Goal: Information Seeking & Learning: Learn about a topic

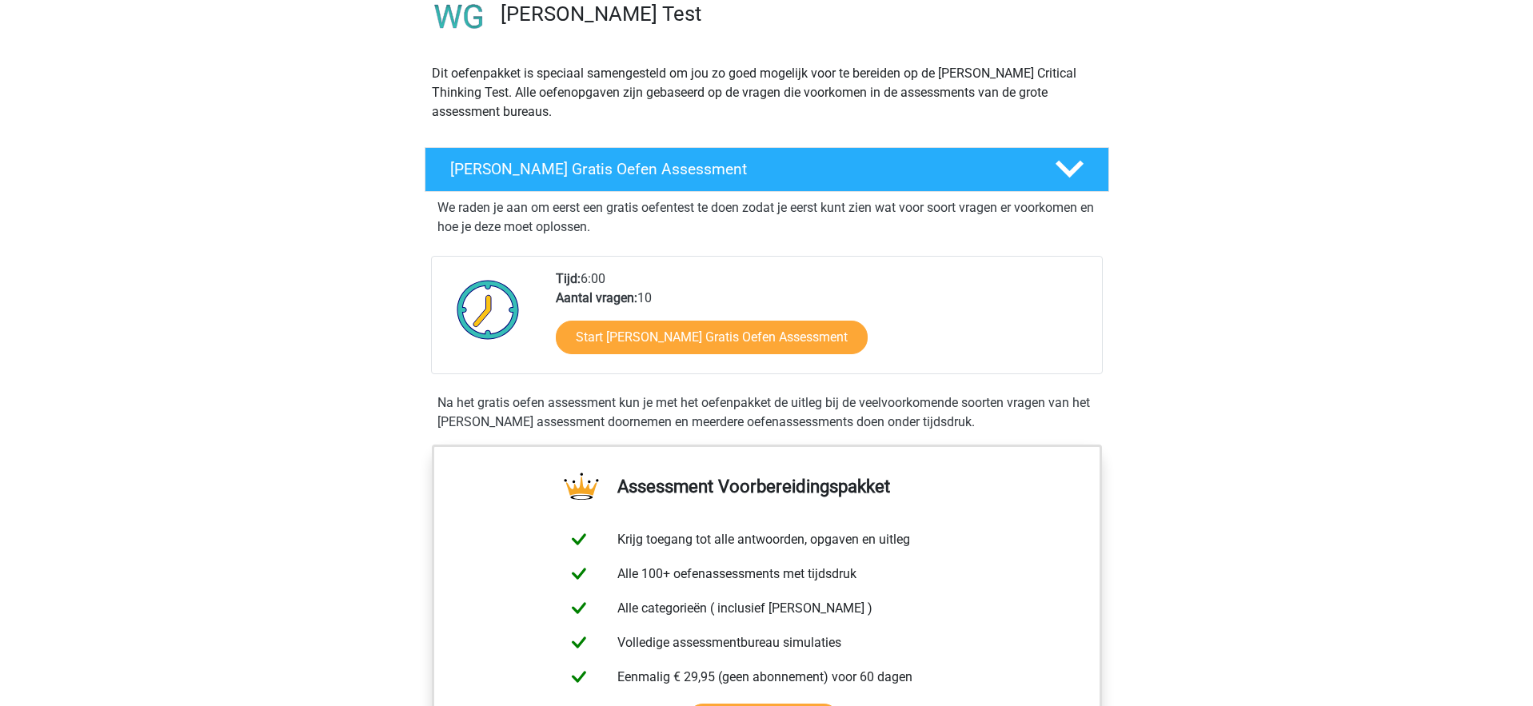
scroll to position [138, 0]
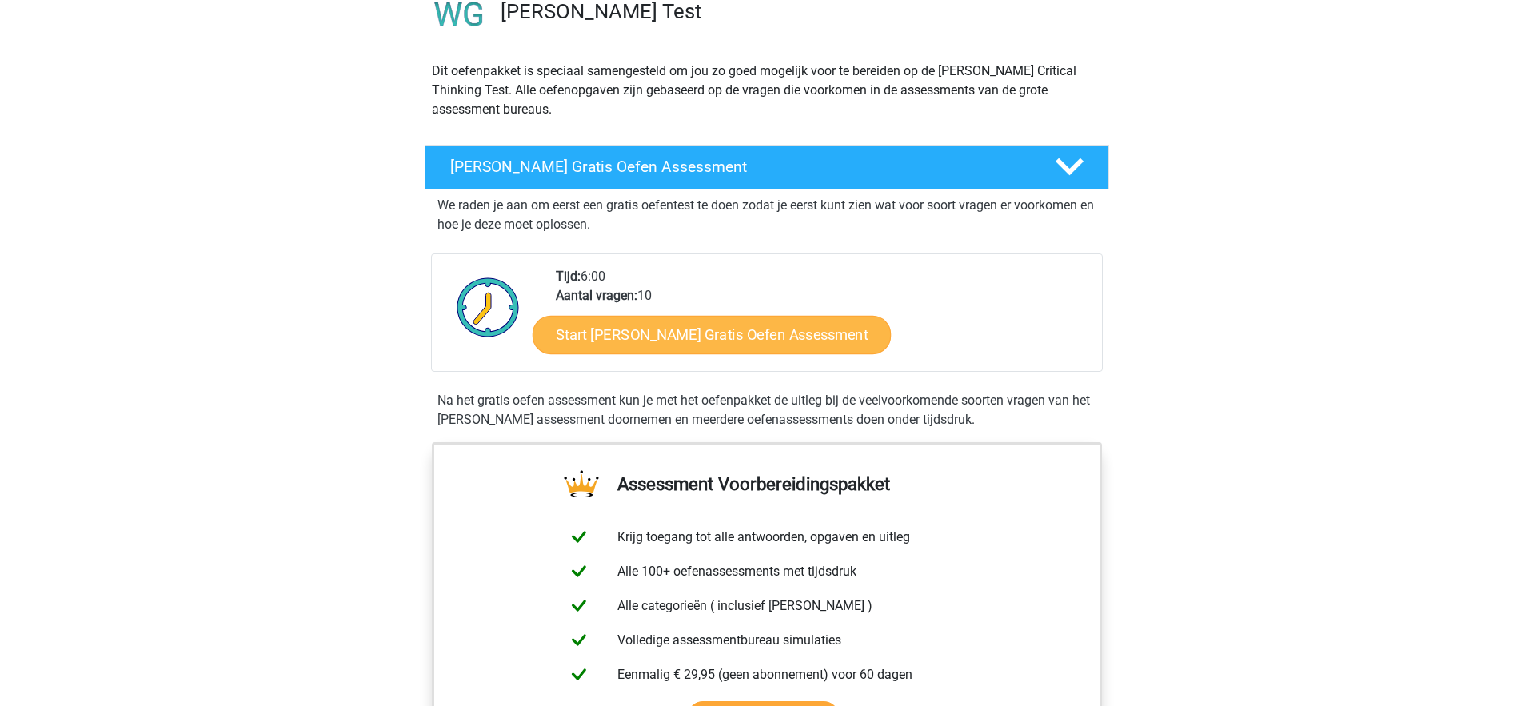
click at [745, 333] on link "Start [PERSON_NAME] Gratis Oefen Assessment" at bounding box center [711, 335] width 359 height 38
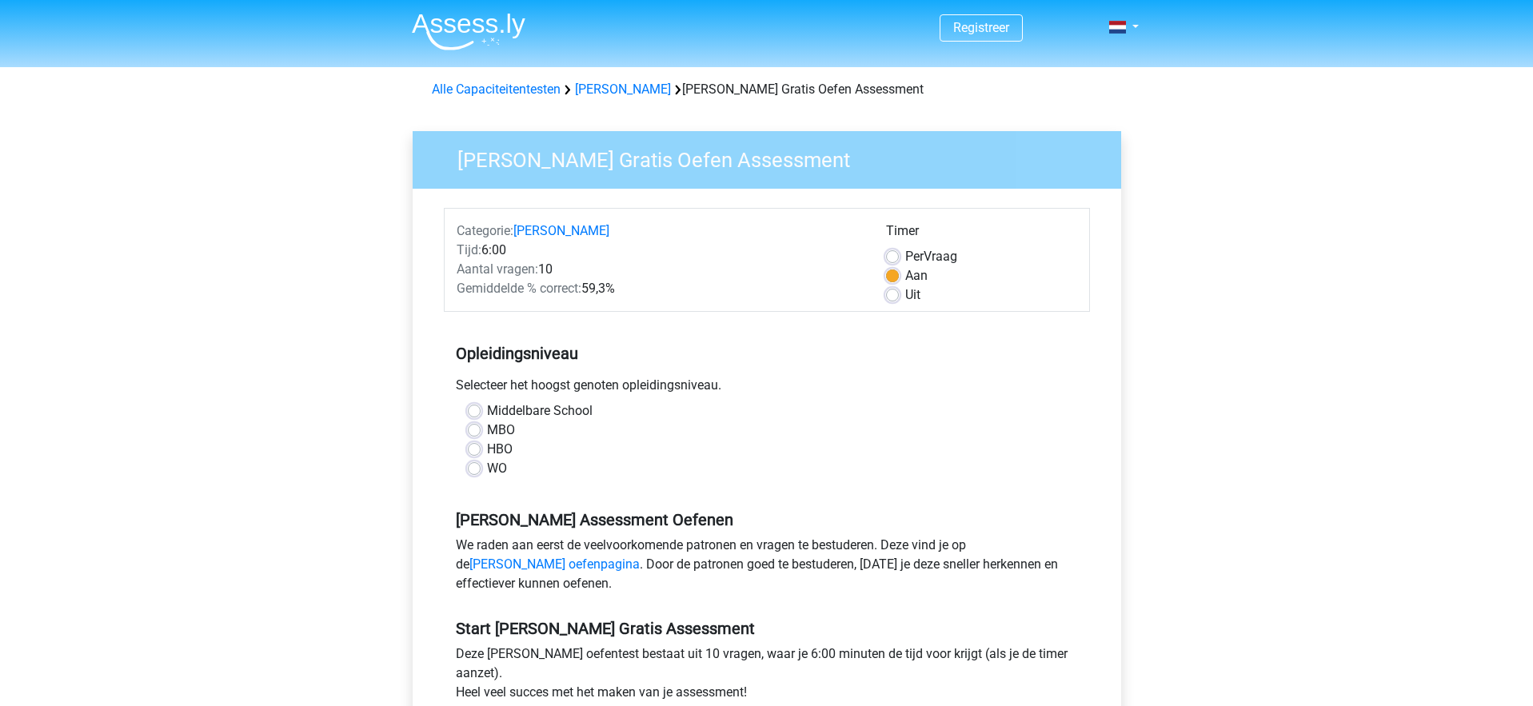
drag, startPoint x: 472, startPoint y: 471, endPoint x: 499, endPoint y: 466, distance: 26.8
click at [487, 471] on label "WO" at bounding box center [497, 468] width 20 height 19
click at [472, 471] on input "WO" at bounding box center [474, 467] width 13 height 16
radio input "true"
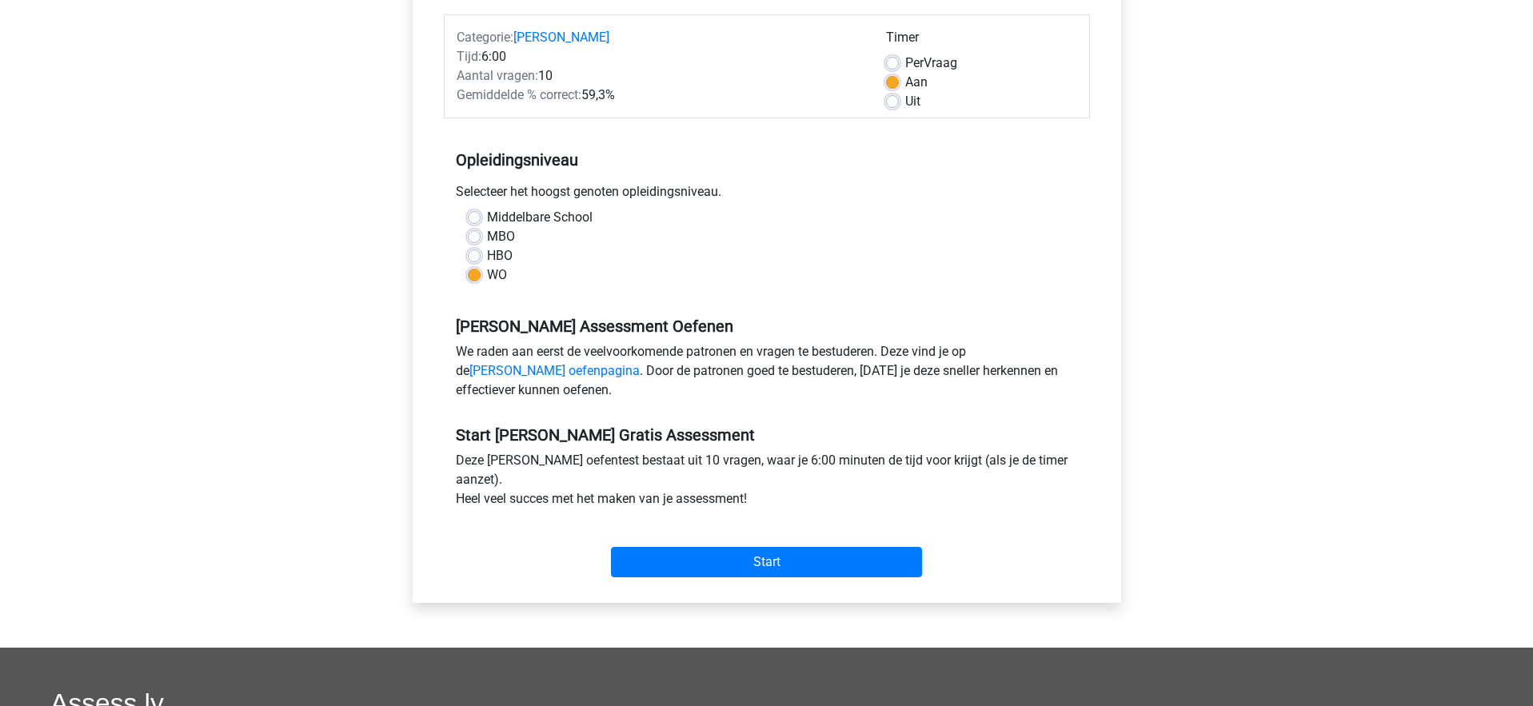
scroll to position [209, 0]
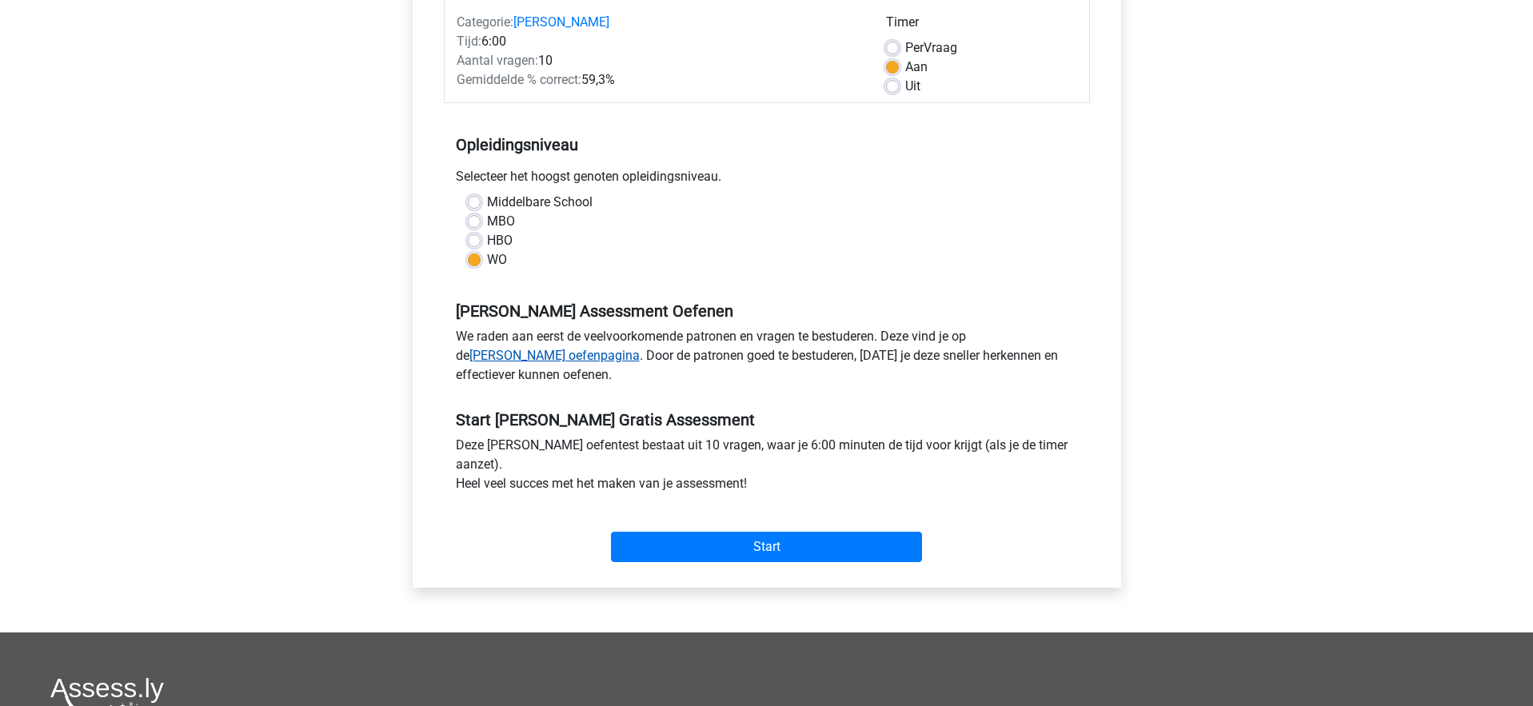
click at [640, 348] on link "Watson Glaser oefenpagina" at bounding box center [554, 355] width 170 height 15
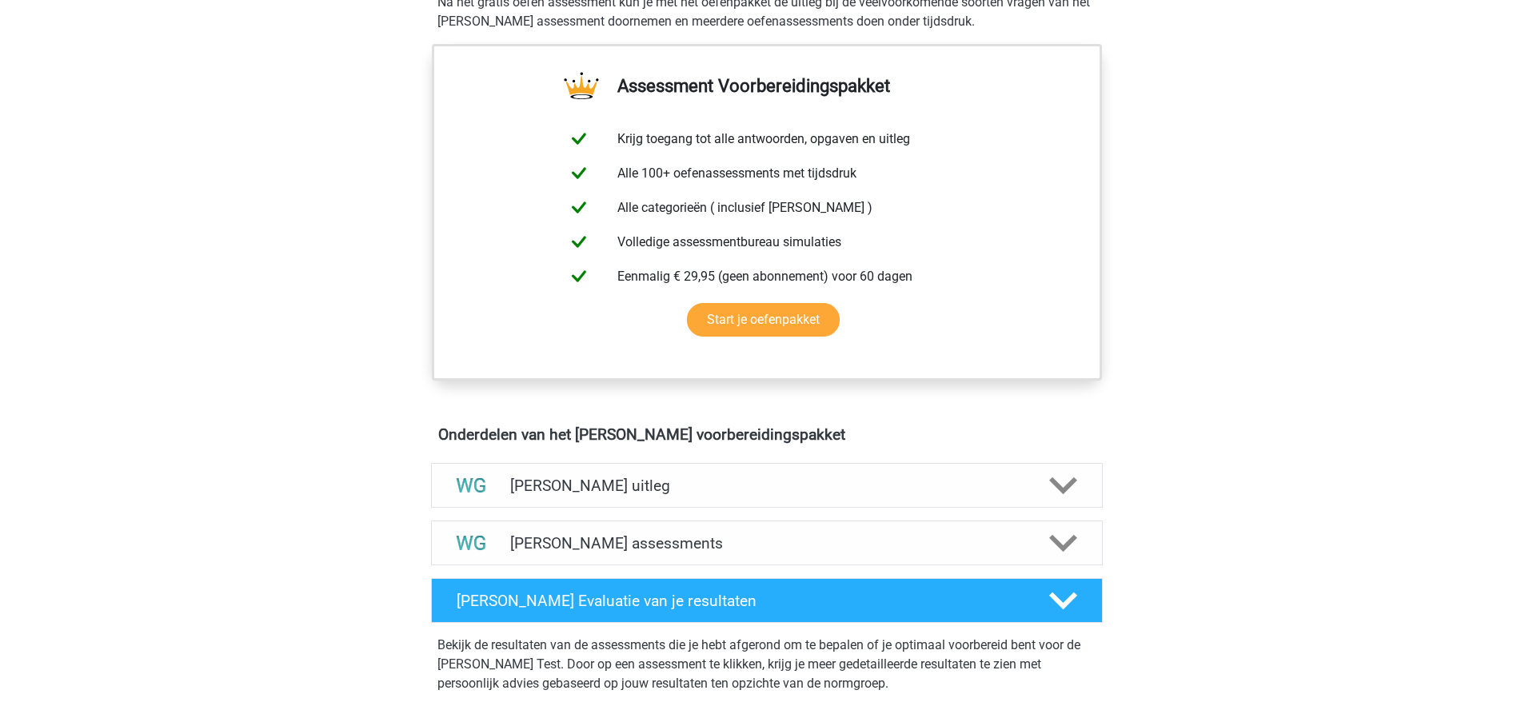
scroll to position [508, 0]
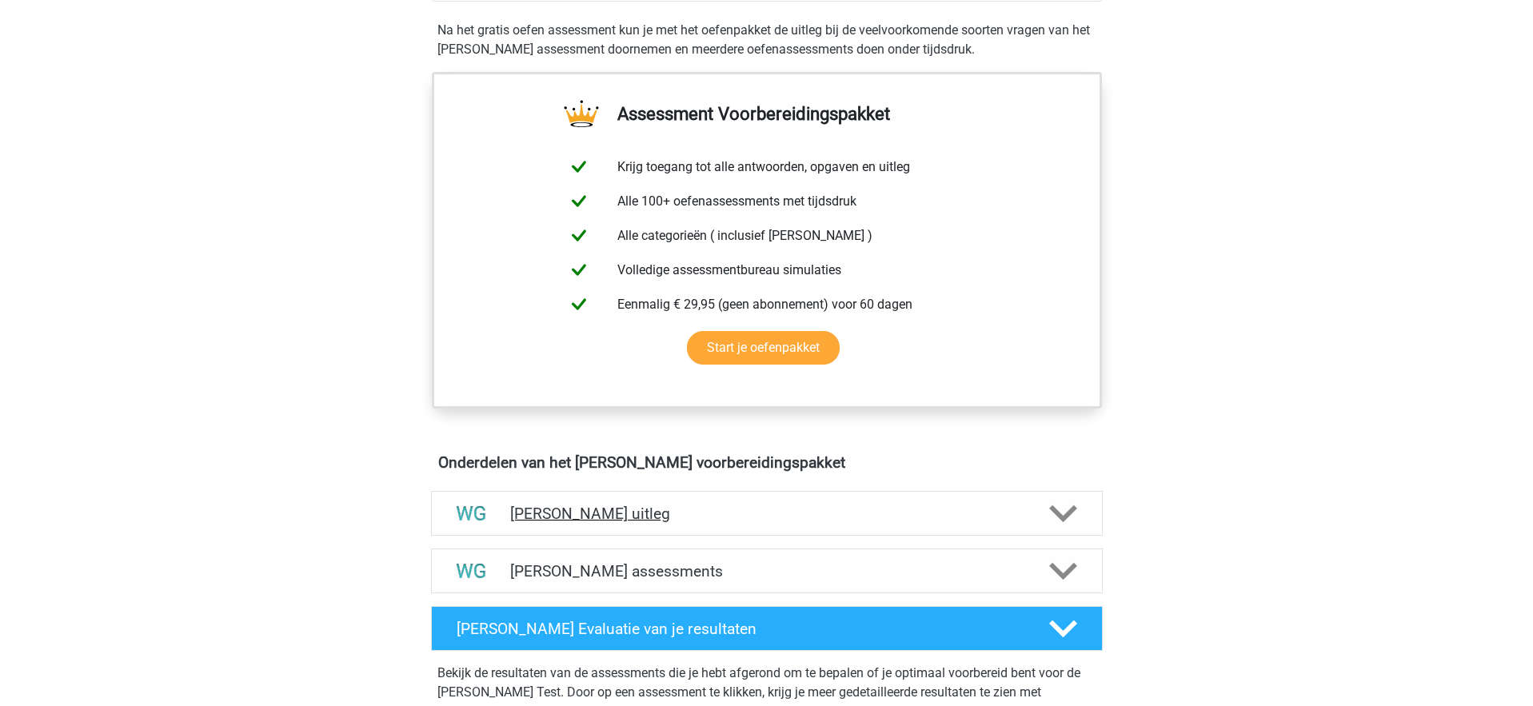
click at [716, 493] on div "[PERSON_NAME] uitleg" at bounding box center [767, 513] width 672 height 45
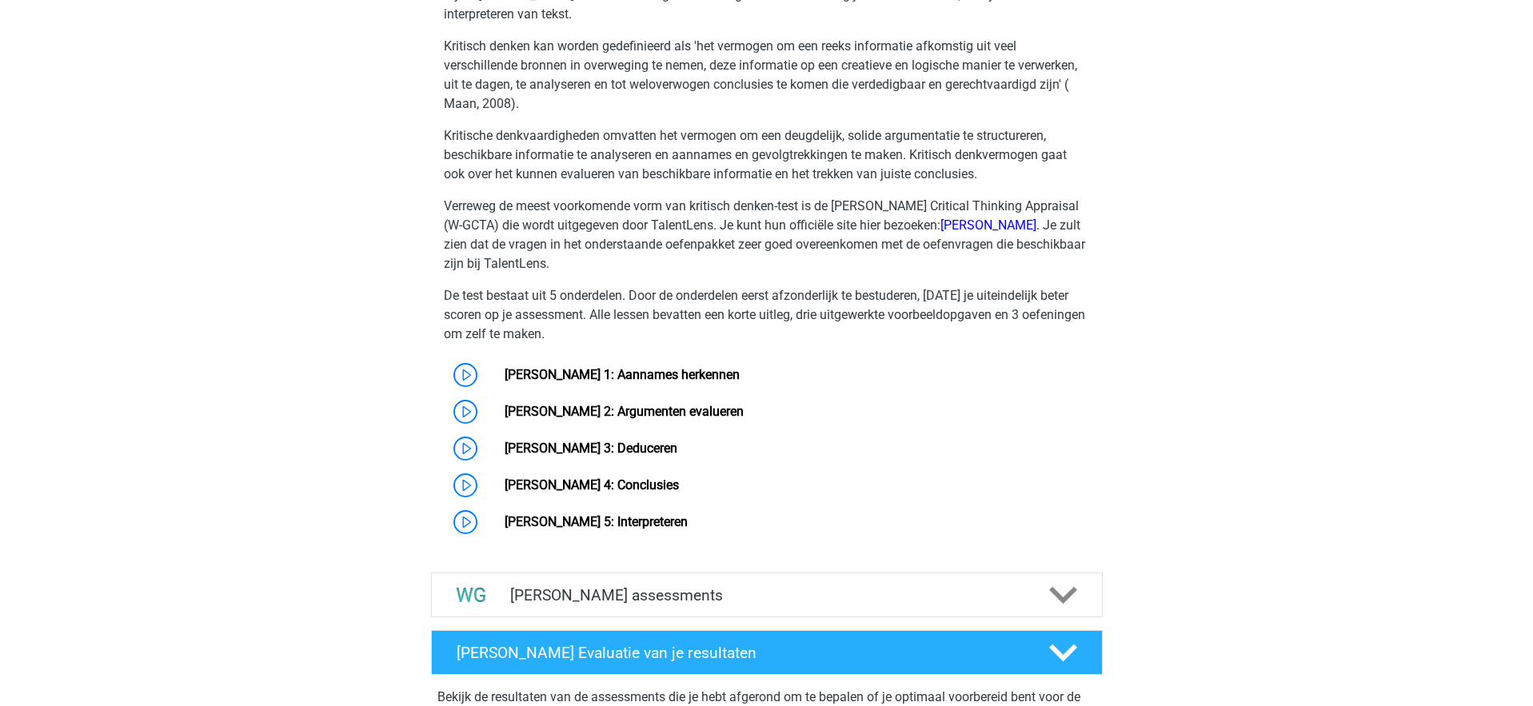
scroll to position [1078, 0]
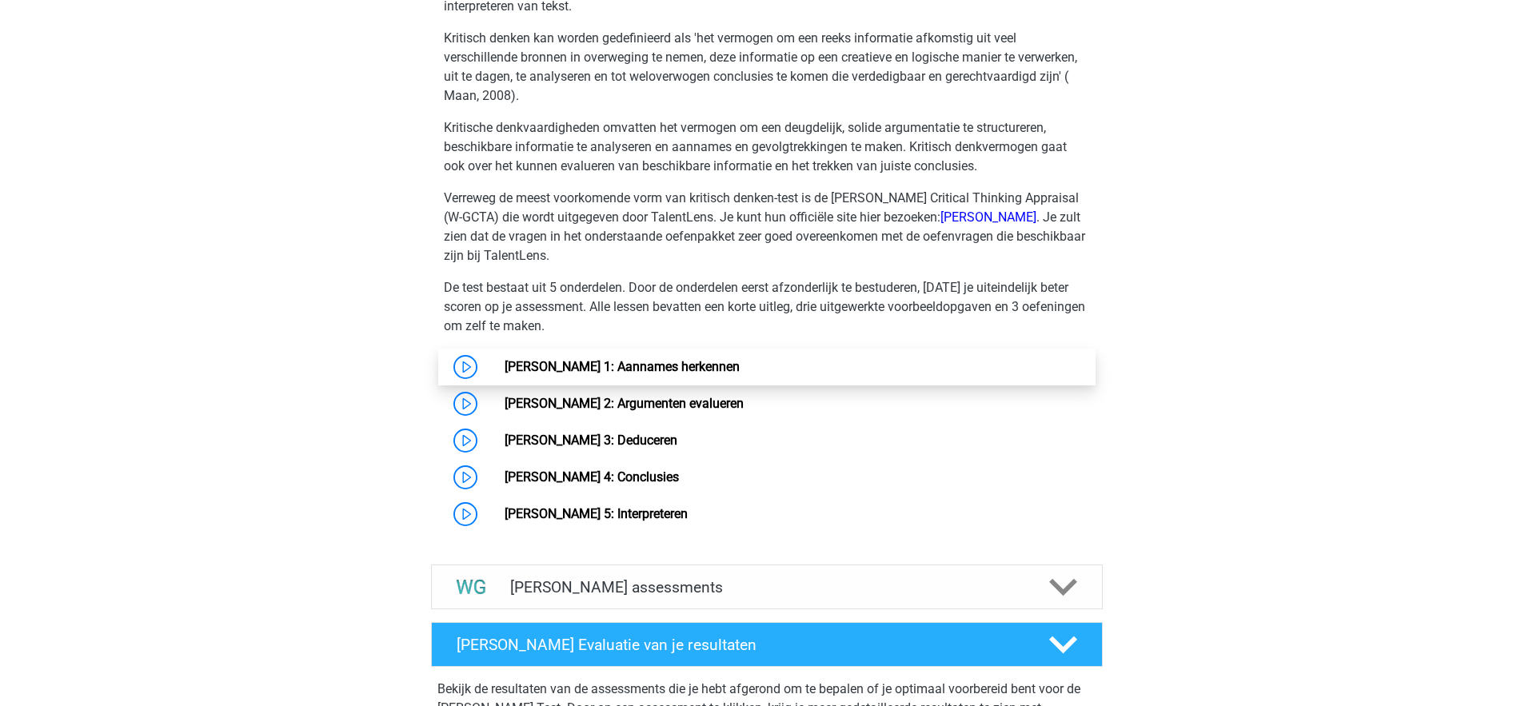
click at [580, 372] on link "[PERSON_NAME] 1: Aannames herkennen" at bounding box center [621, 366] width 235 height 15
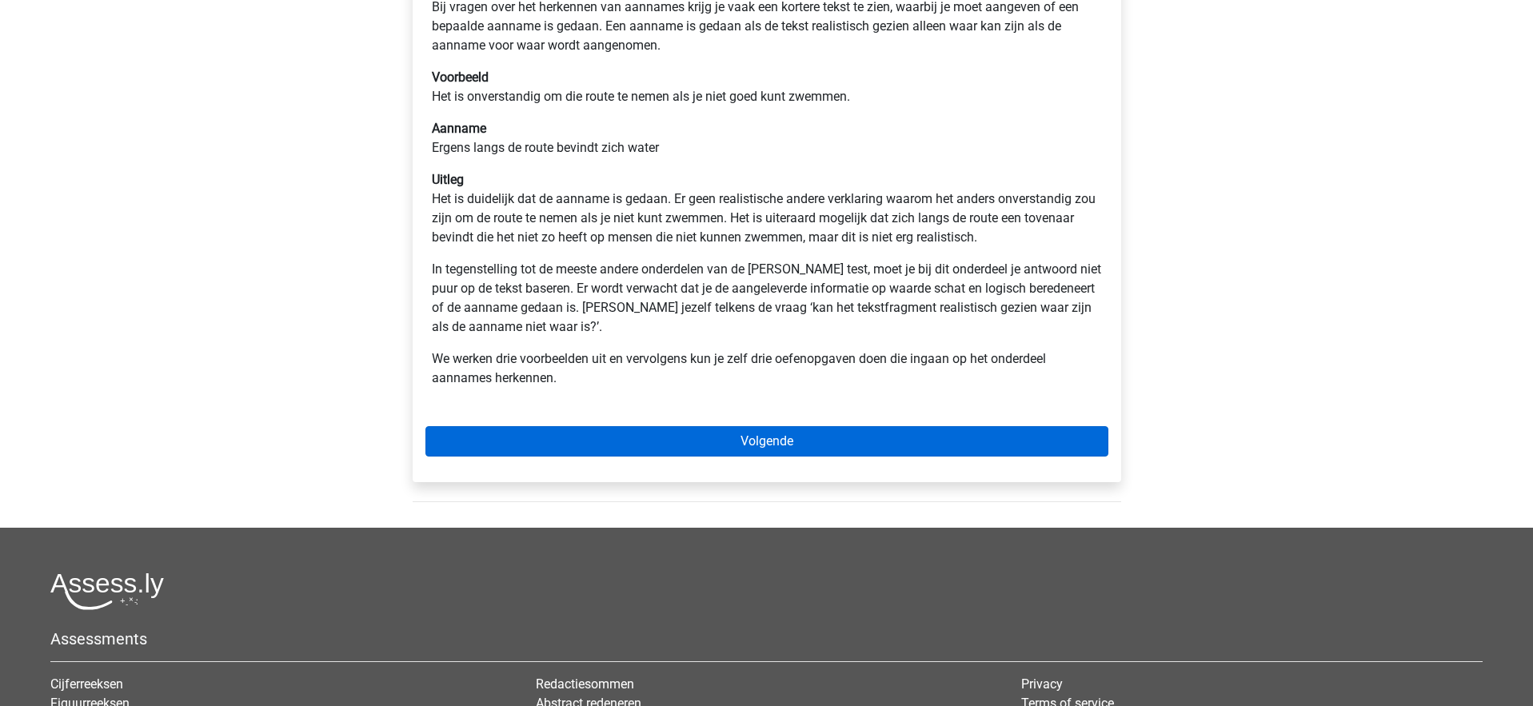
scroll to position [324, 0]
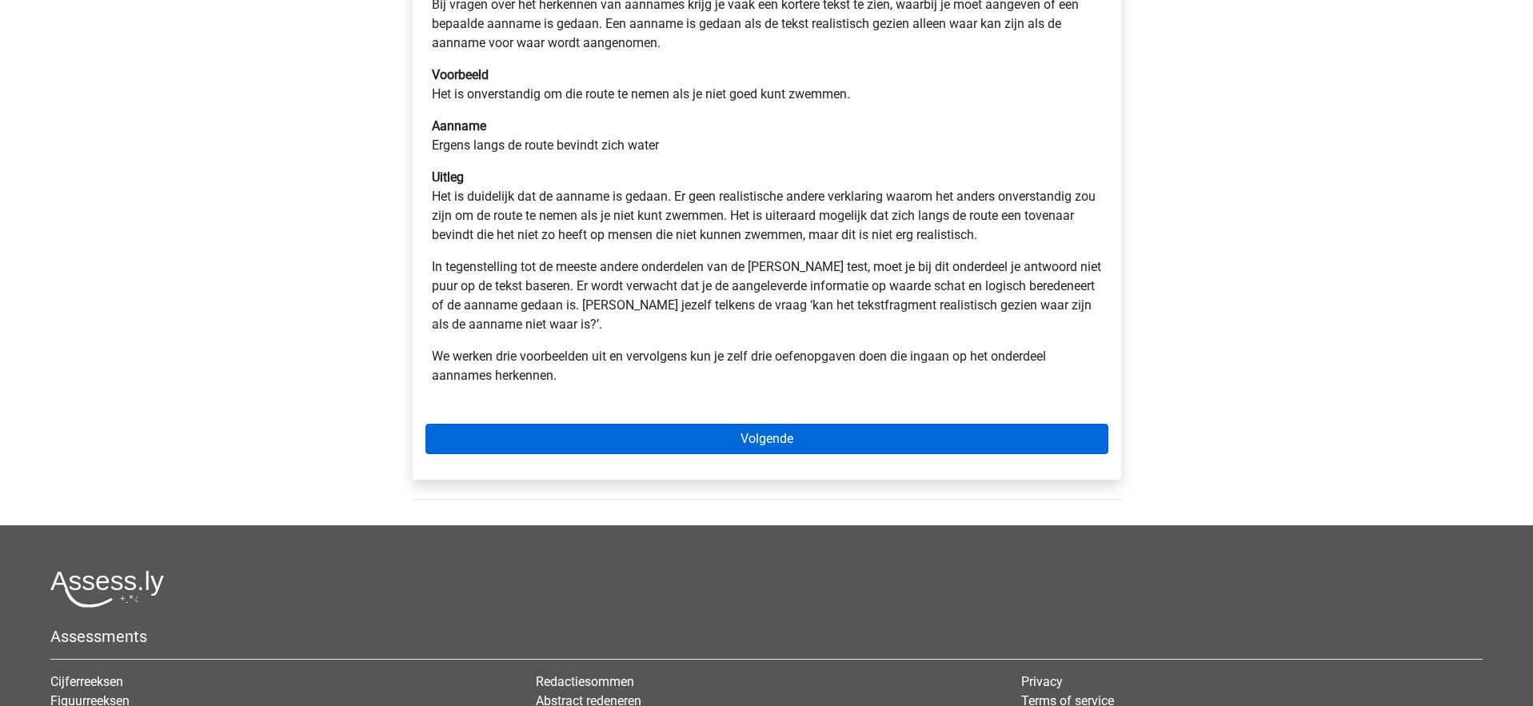
click at [795, 438] on link "Volgende" at bounding box center [766, 439] width 683 height 30
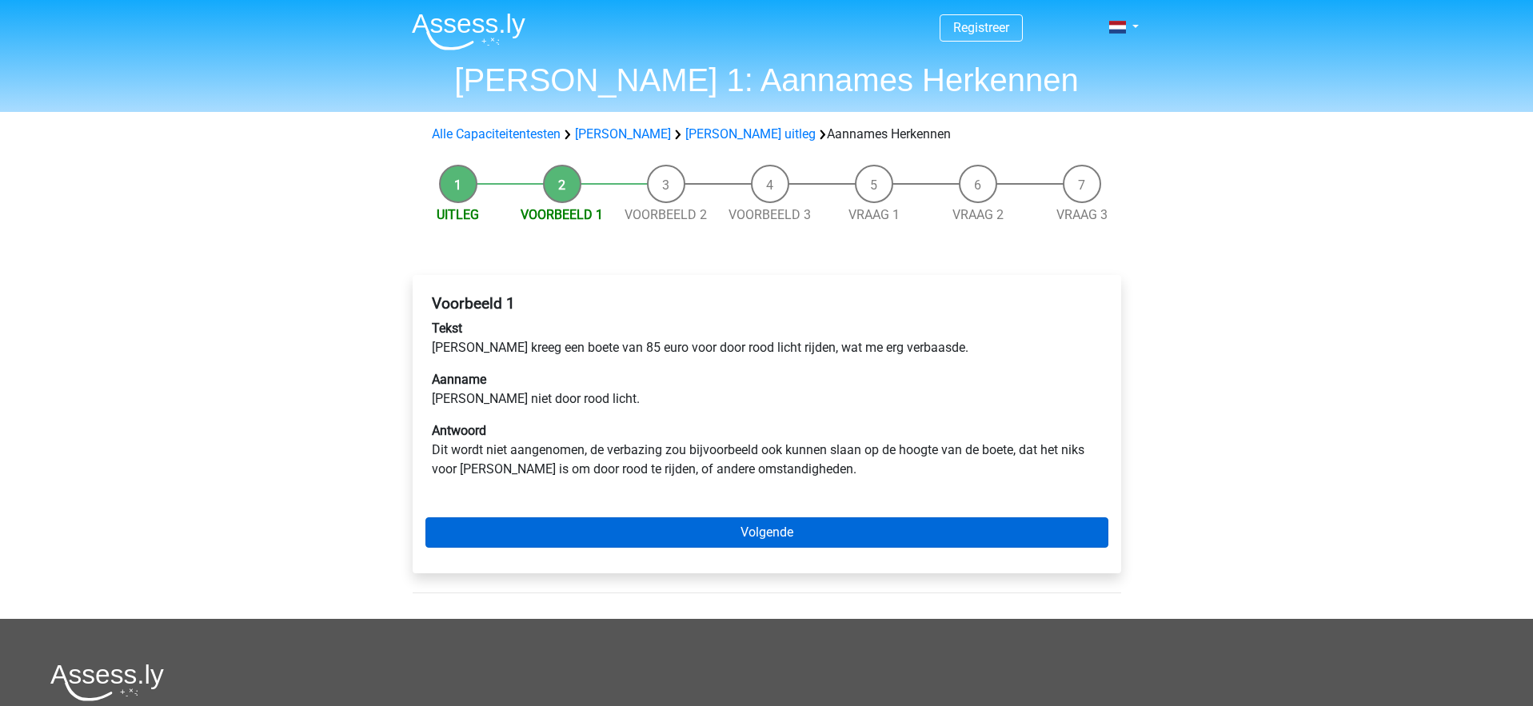
click at [817, 526] on link "Volgende" at bounding box center [766, 532] width 683 height 30
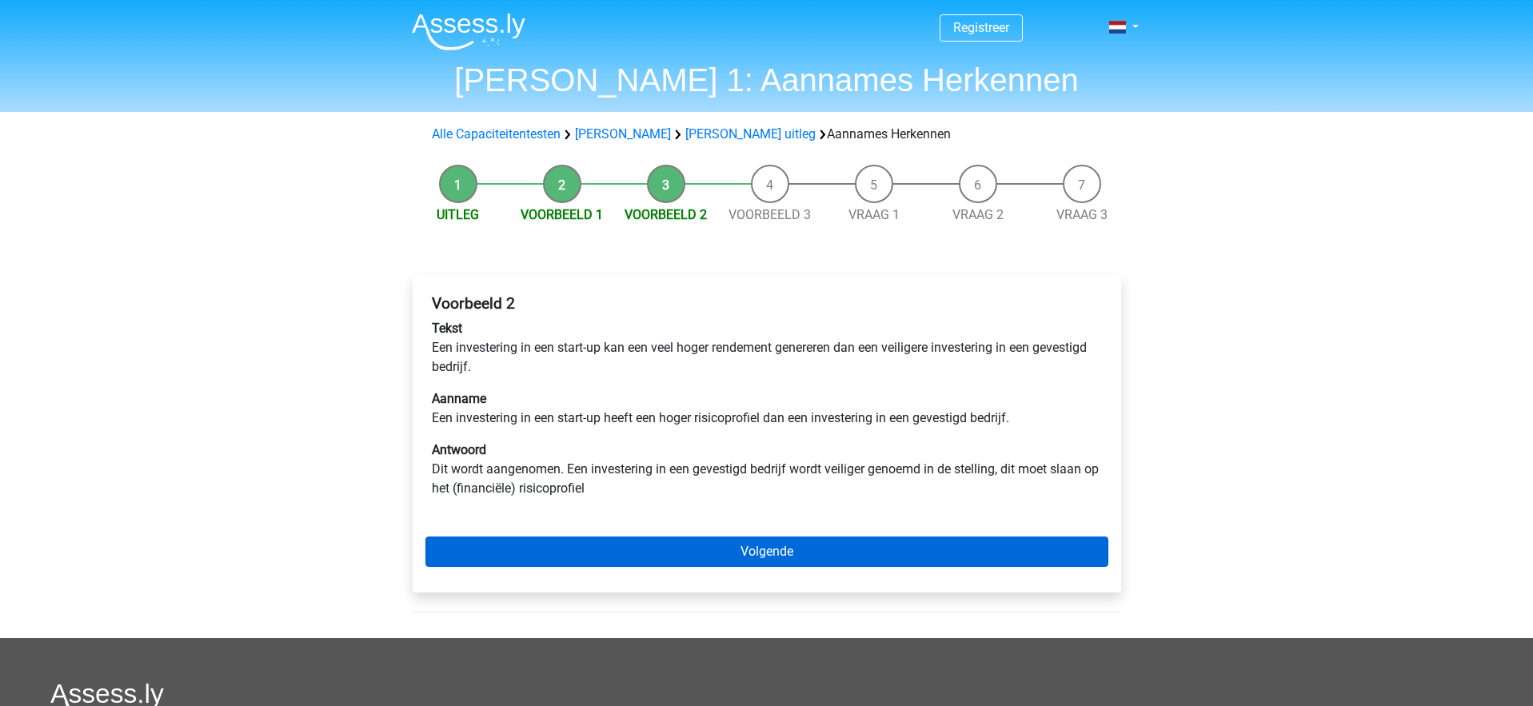
click at [779, 556] on link "Volgende" at bounding box center [766, 551] width 683 height 30
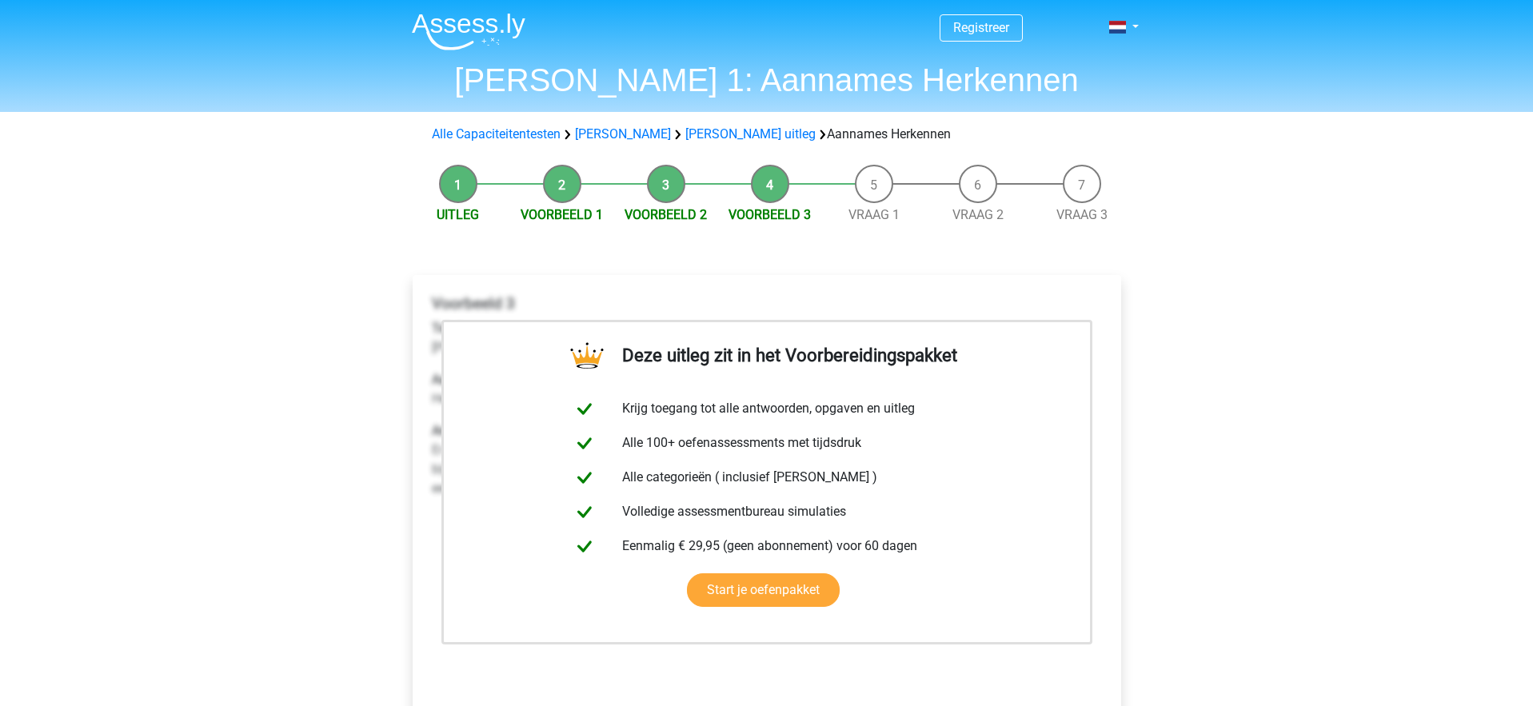
click at [1282, 397] on div "Registreer Nederlands English" at bounding box center [766, 623] width 1533 height 1246
